Goal: Navigation & Orientation: Find specific page/section

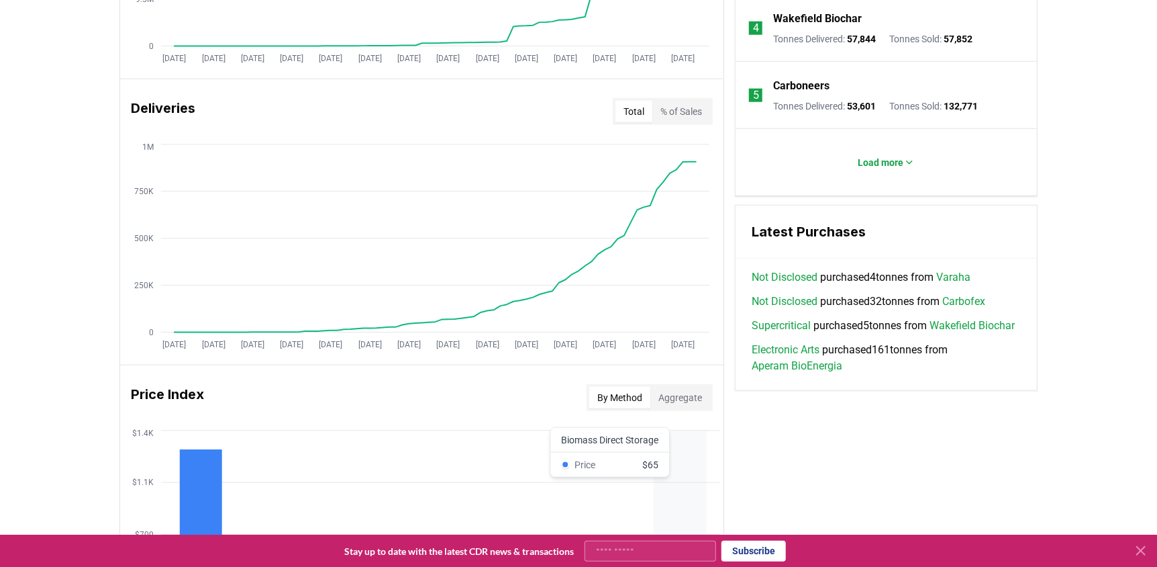
scroll to position [752, 0]
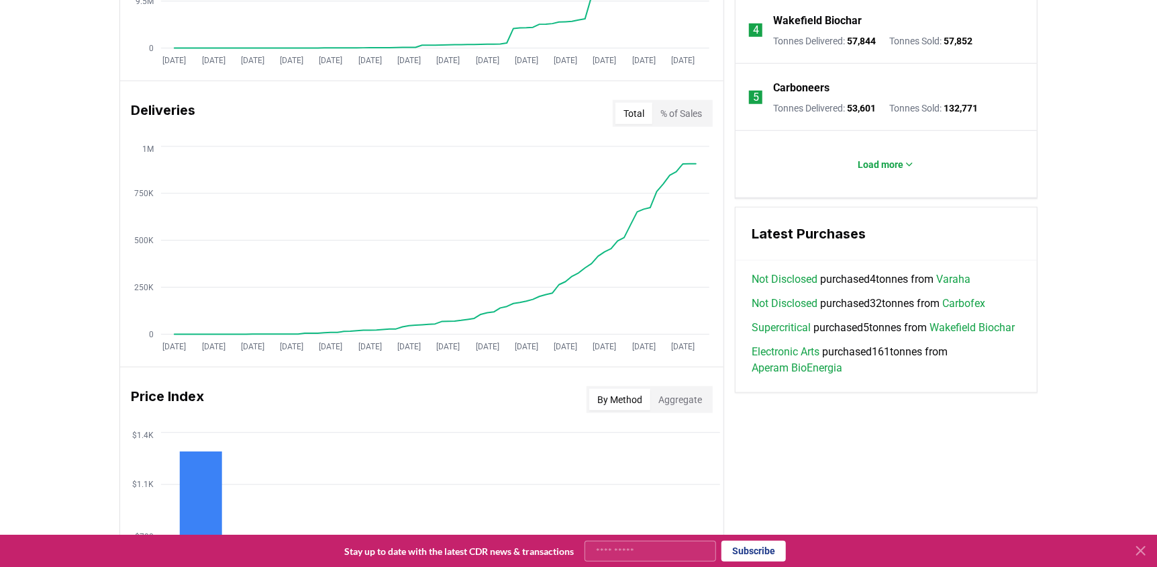
click at [798, 236] on h3 "Latest Purchases" at bounding box center [886, 234] width 269 height 20
drag, startPoint x: 808, startPoint y: 248, endPoint x: 870, endPoint y: 133, distance: 130.9
click at [870, 133] on div "Leaderboards View All Suppliers Purchasers Services 1 Exomad Green Tonnes Deliv…" at bounding box center [886, 67] width 303 height 652
click at [875, 163] on p "Load more" at bounding box center [882, 164] width 46 height 13
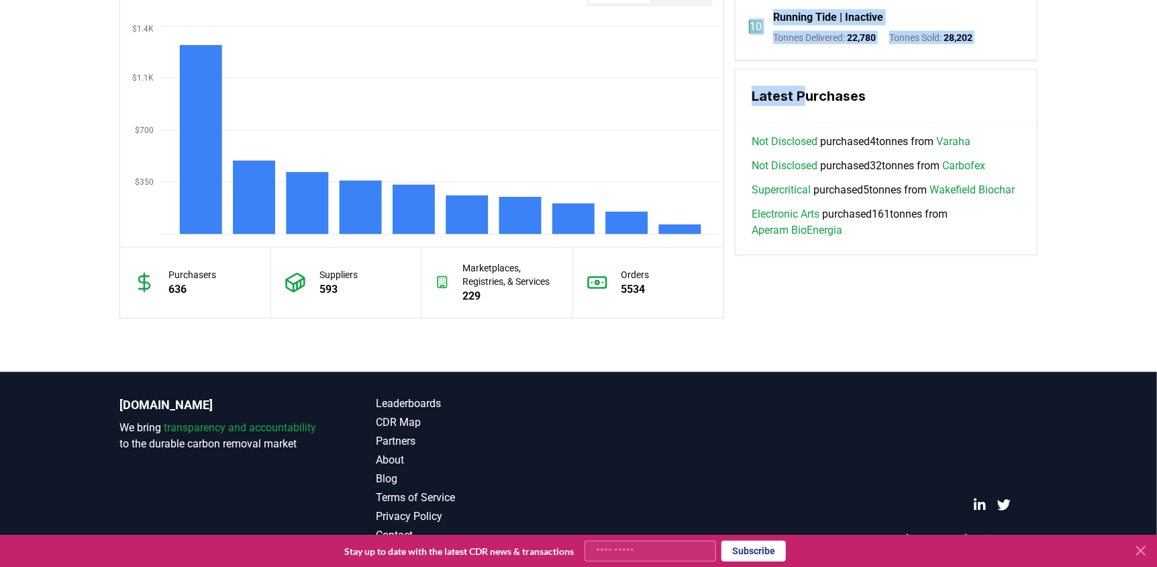
scroll to position [1157, 0]
click at [399, 419] on link "CDR Map" at bounding box center [477, 423] width 203 height 16
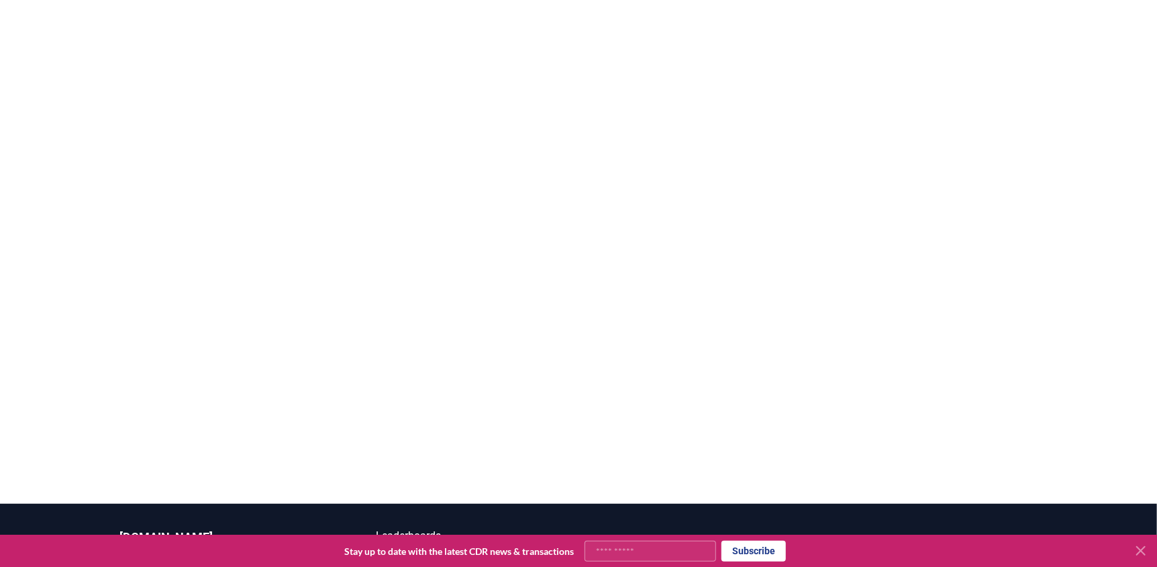
scroll to position [259, 0]
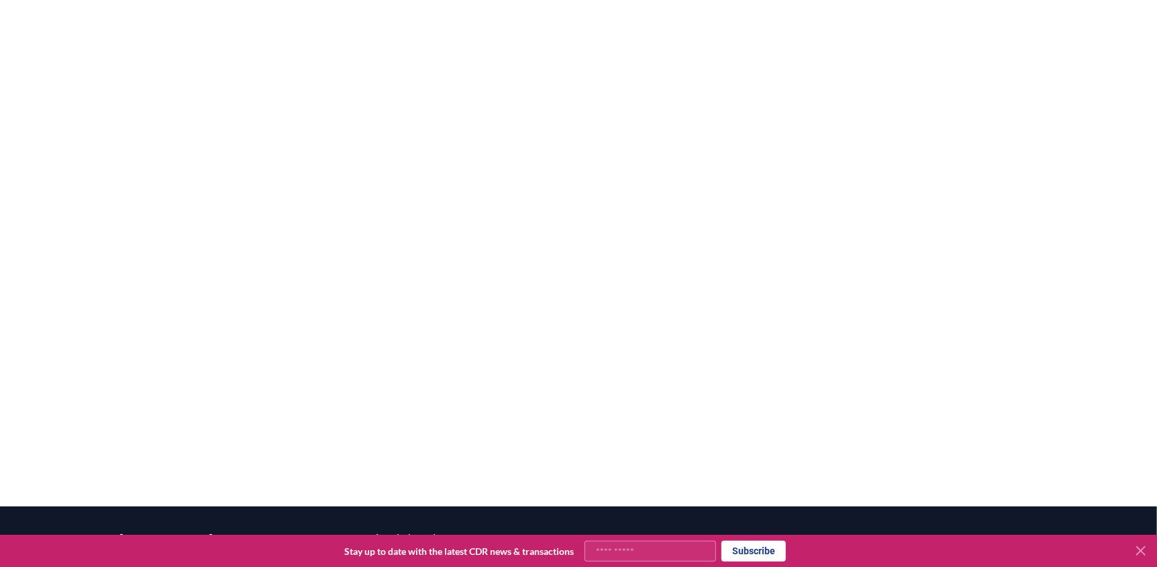
click at [491, 469] on div at bounding box center [578, 223] width 1157 height 567
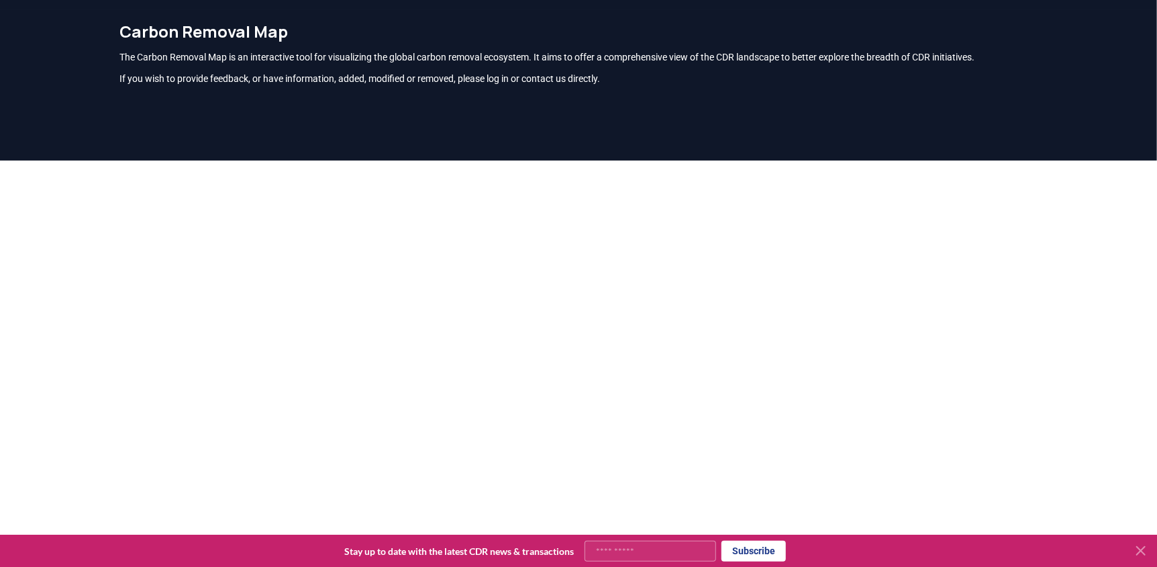
scroll to position [0, 0]
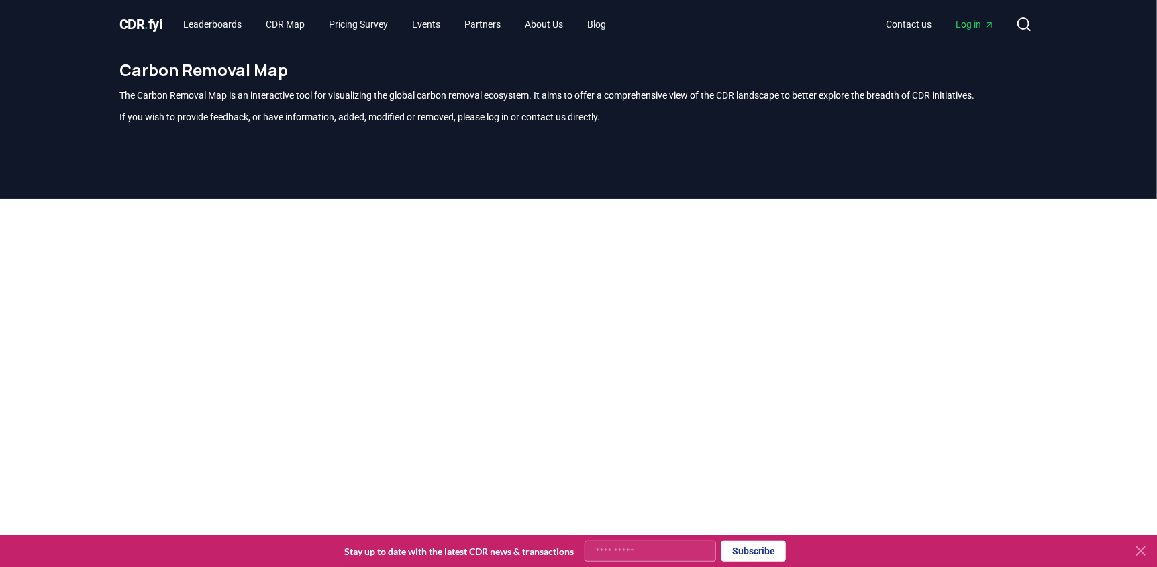
click at [71, 205] on div at bounding box center [578, 482] width 1157 height 567
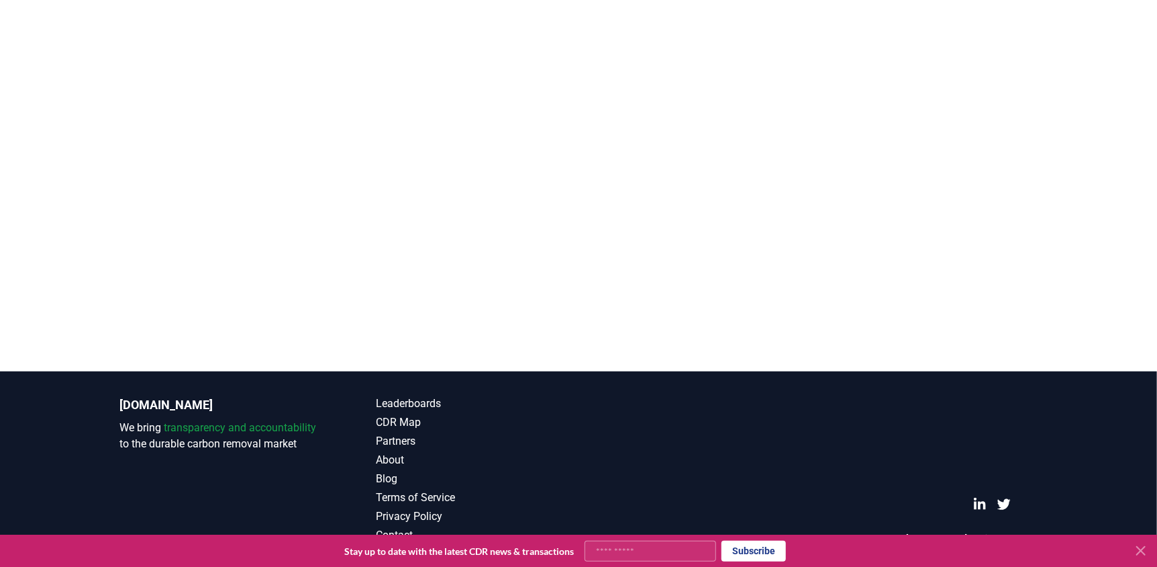
click at [390, 438] on link "Partners" at bounding box center [477, 441] width 203 height 16
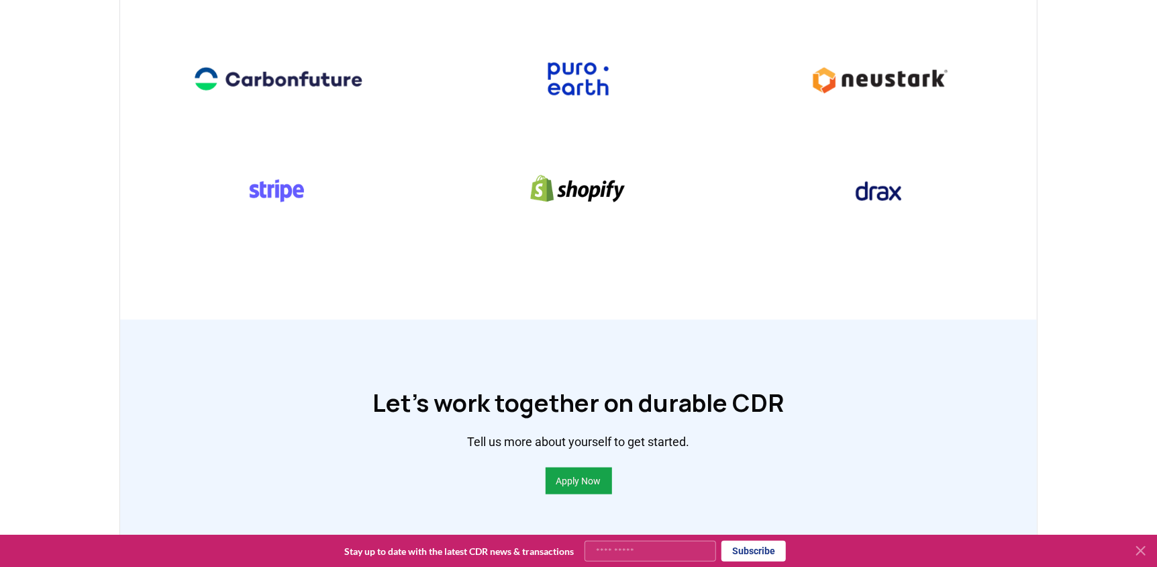
scroll to position [701, 0]
